Goal: Task Accomplishment & Management: Manage account settings

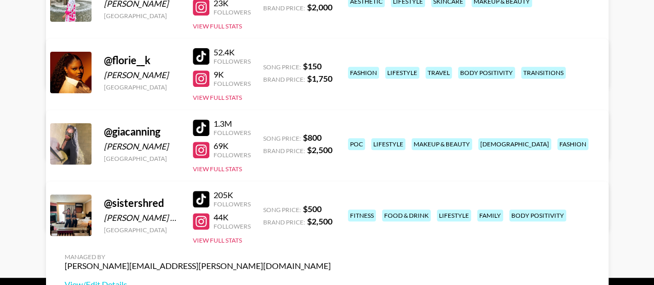
scroll to position [198, 0]
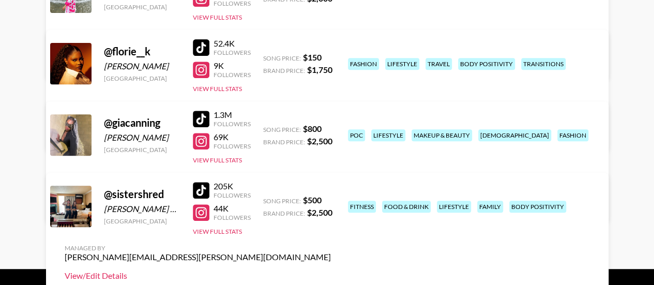
click at [331, 270] on link "View/Edit Details" at bounding box center [198, 275] width 266 height 10
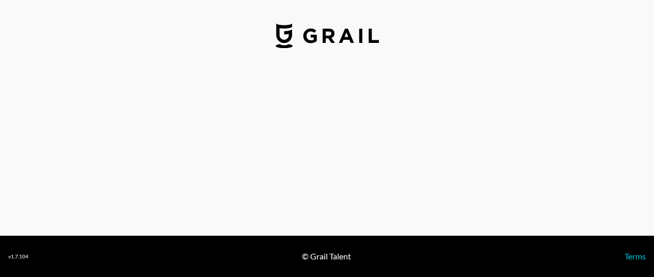
select select "USD"
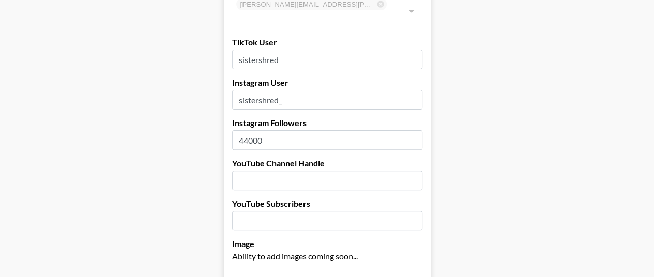
scroll to position [107, 0]
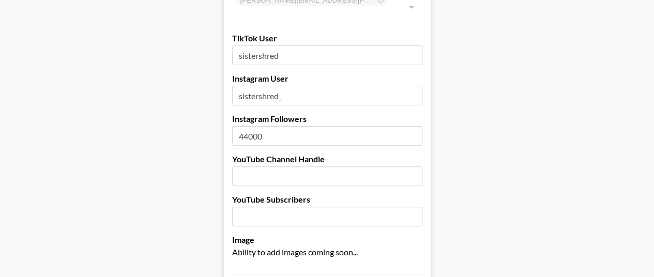
click at [303, 126] on input "44000" at bounding box center [327, 136] width 190 height 20
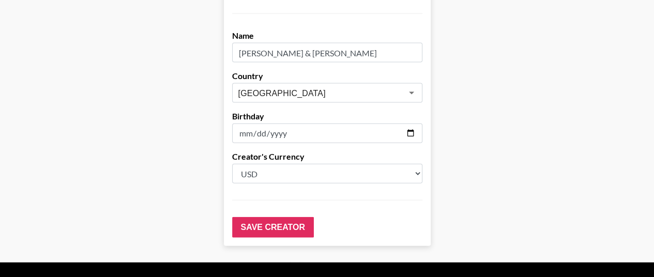
scroll to position [1124, 0]
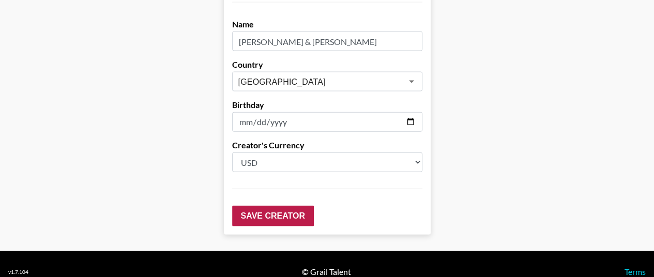
type input "45800"
click at [271, 206] on input "Save Creator" at bounding box center [273, 216] width 82 height 21
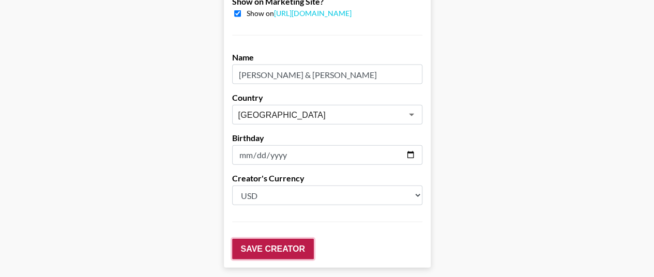
scroll to position [1157, 0]
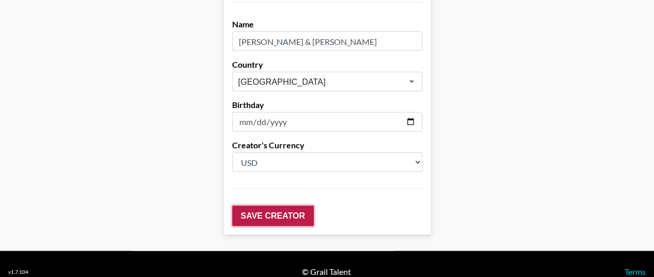
click at [271, 206] on input "Save Creator" at bounding box center [273, 216] width 82 height 21
